Goal: Find specific page/section: Find specific page/section

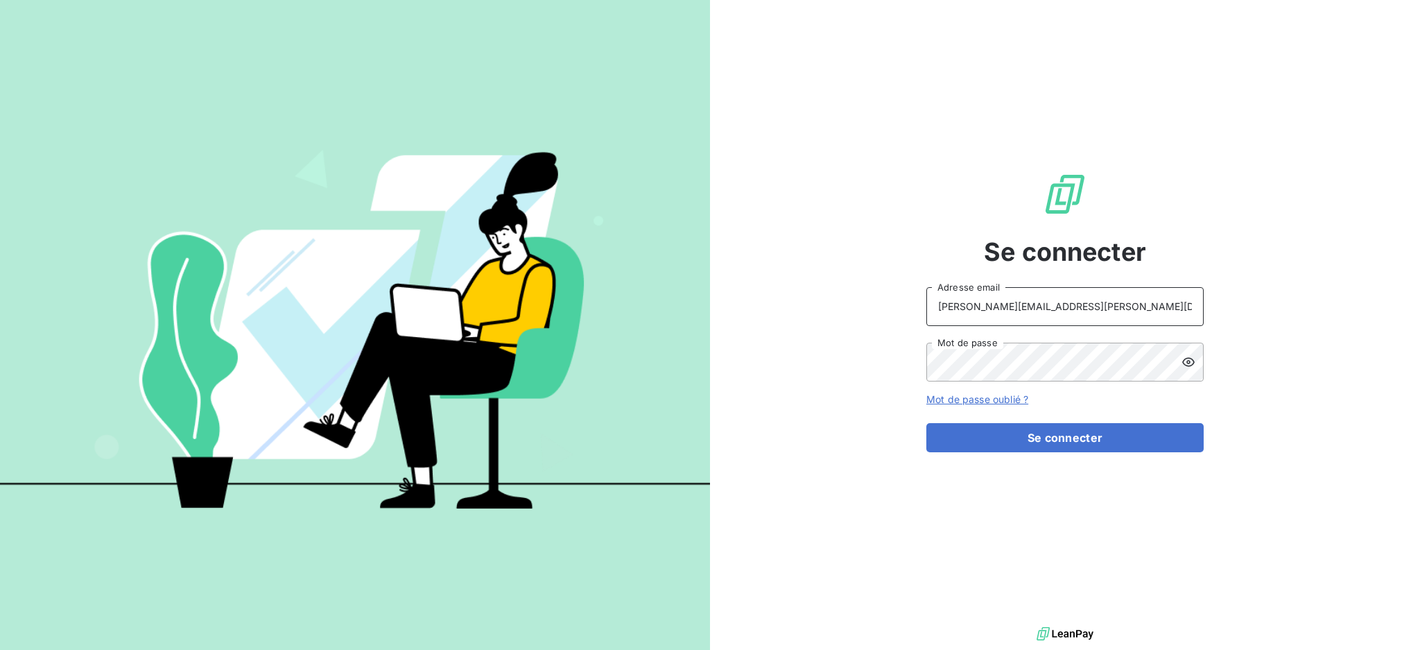
click at [1156, 304] on input "[PERSON_NAME][EMAIL_ADDRESS][PERSON_NAME][DOMAIN_NAME]" at bounding box center [1064, 306] width 277 height 39
type input "[EMAIL_ADDRESS][PERSON_NAME][DOMAIN_NAME]"
click at [982, 438] on button "Se connecter" at bounding box center [1064, 437] width 277 height 29
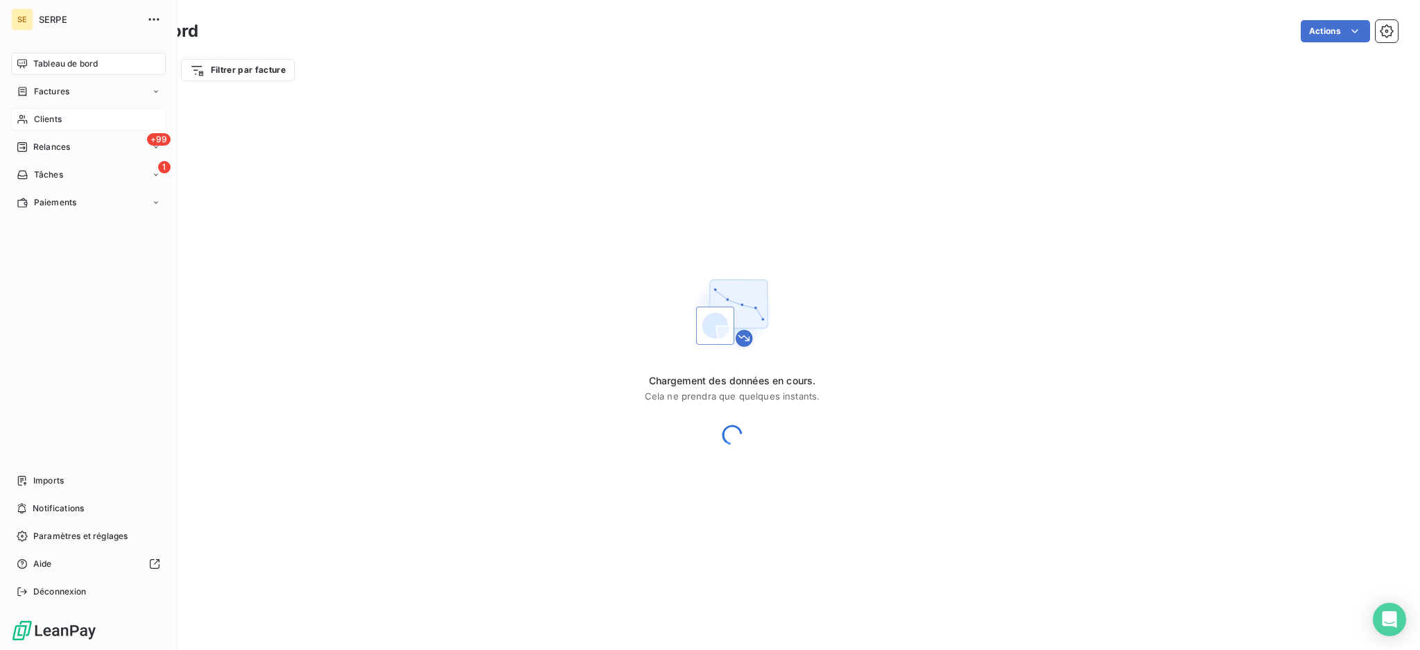
click at [38, 117] on span "Clients" at bounding box center [48, 119] width 28 height 12
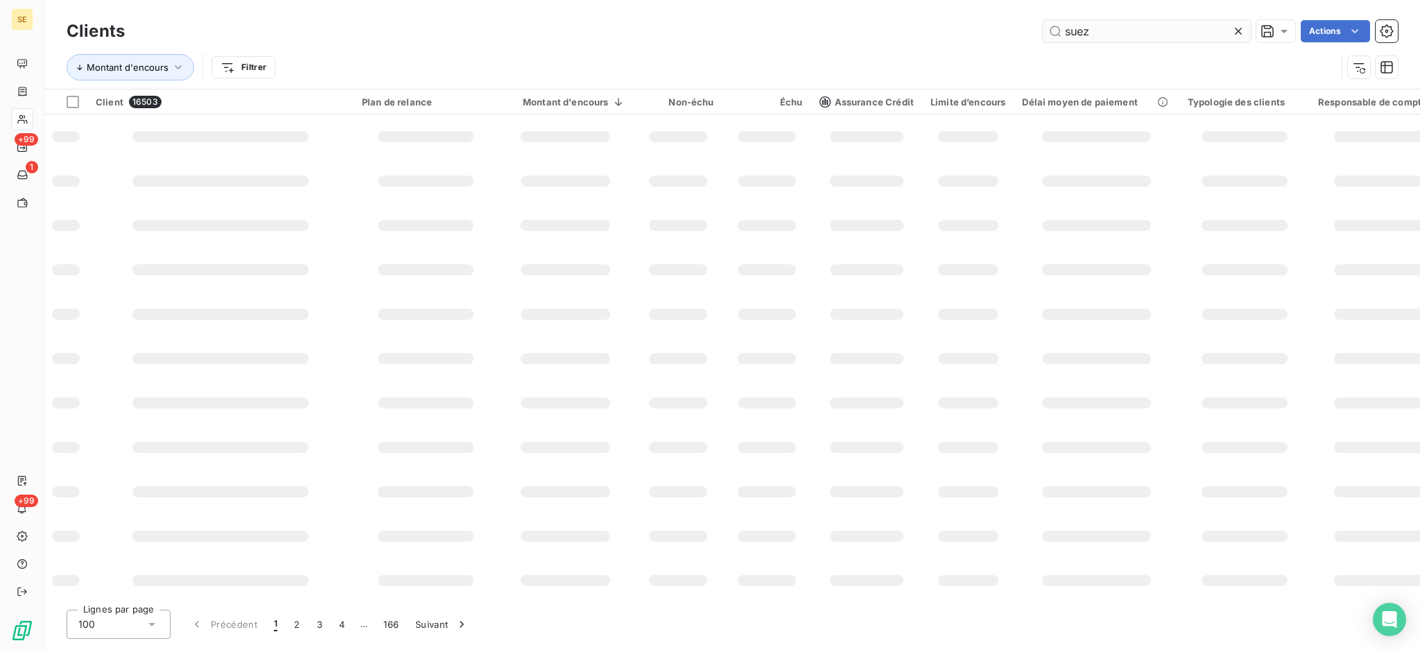
type input "suez"
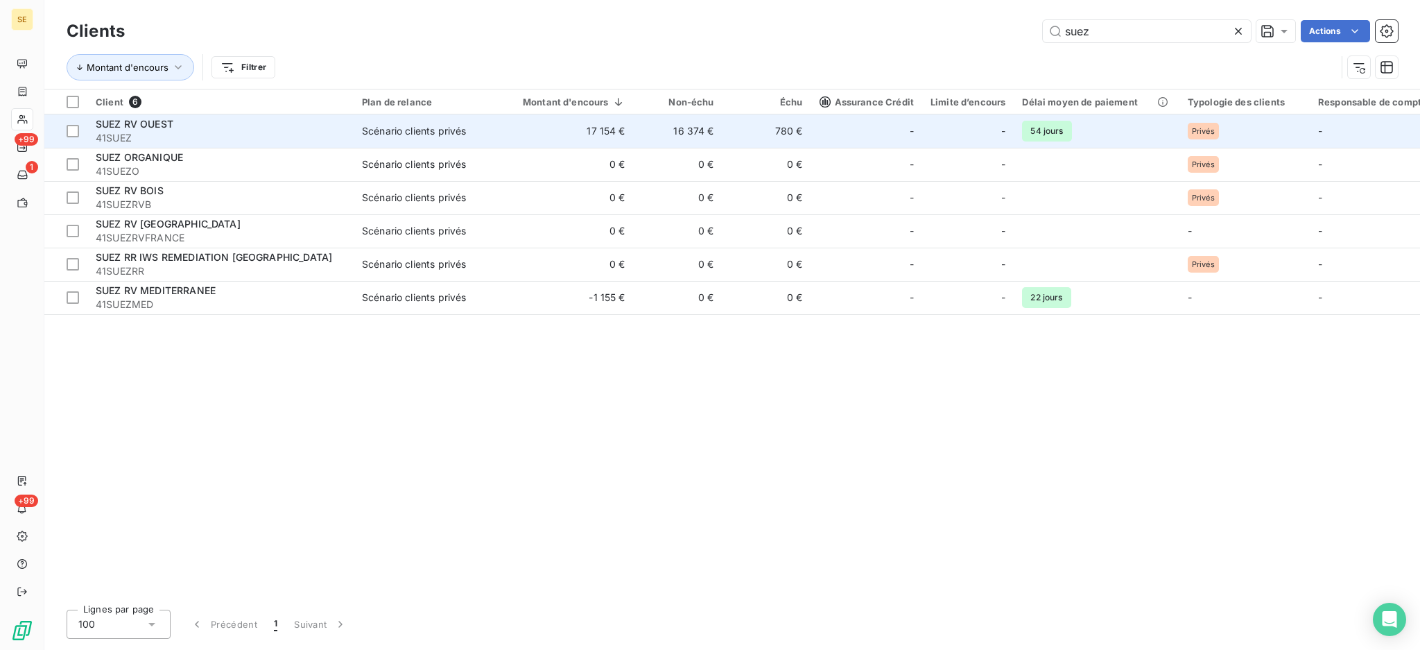
click at [445, 136] on div "Scénario clients privés" at bounding box center [414, 131] width 104 height 14
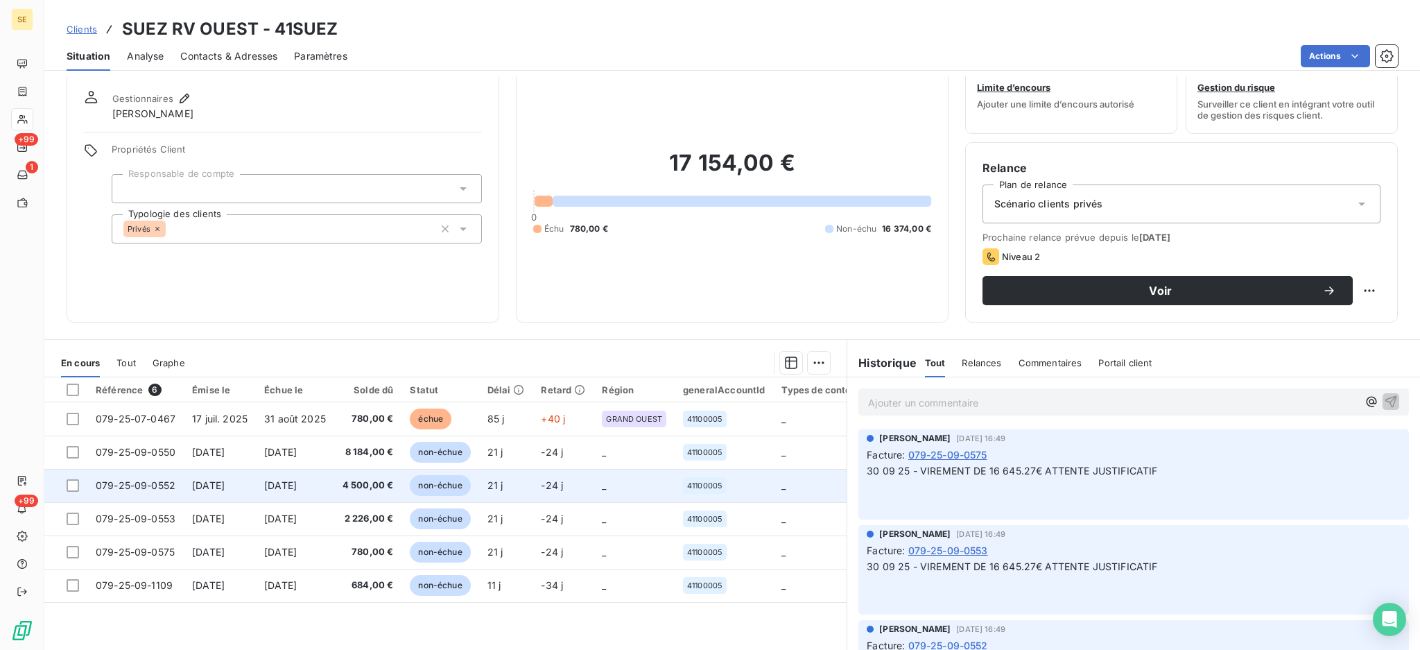
scroll to position [75, 0]
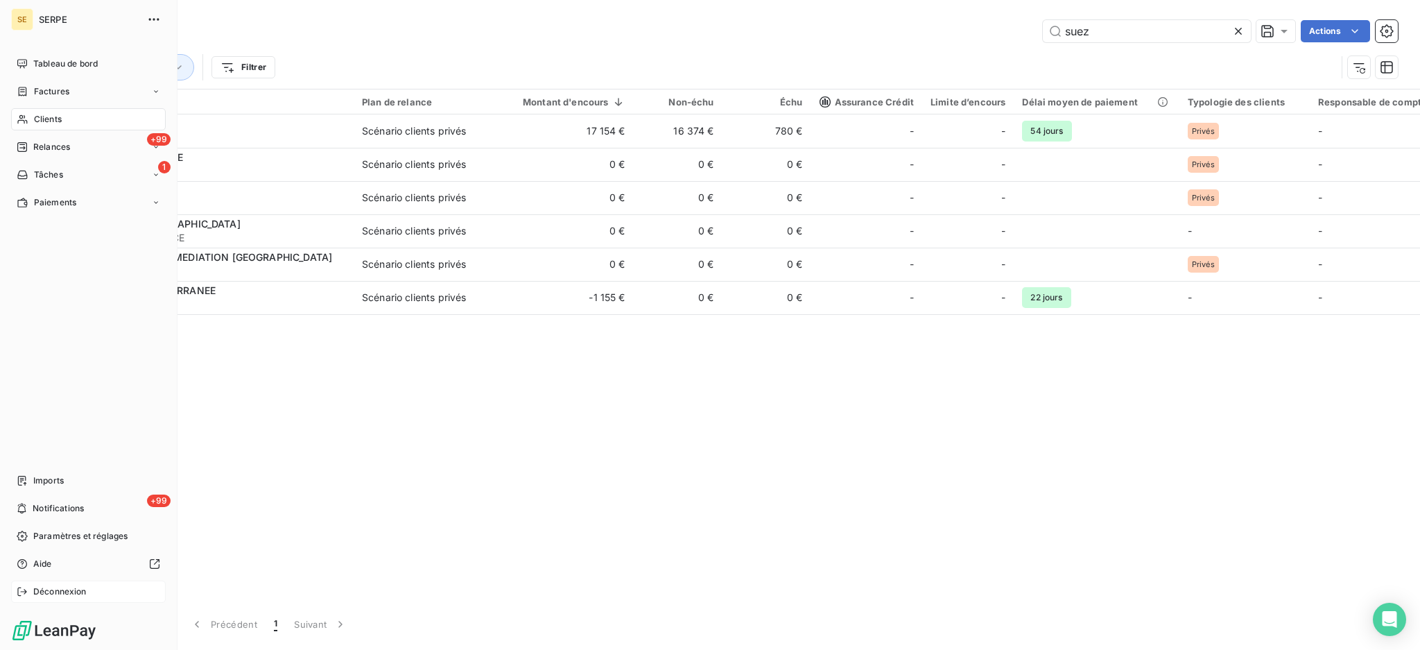
click at [71, 596] on span "Déconnexion" at bounding box center [59, 591] width 53 height 12
